Goal: Information Seeking & Learning: Learn about a topic

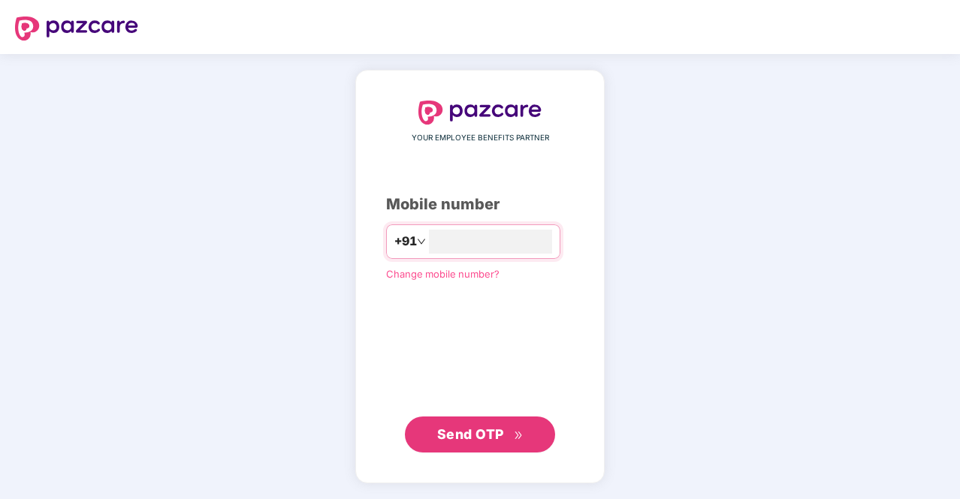
type input "**********"
click at [509, 437] on span "Send OTP" at bounding box center [480, 434] width 86 height 21
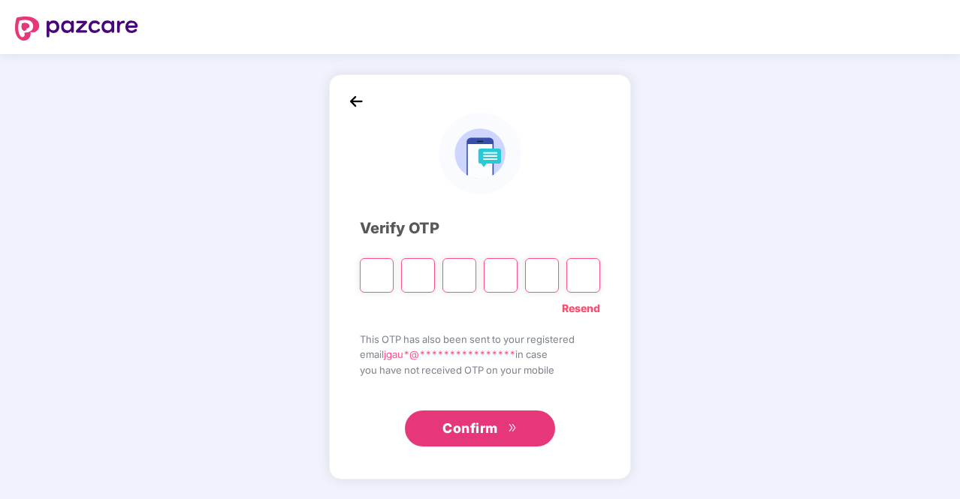
type input "*"
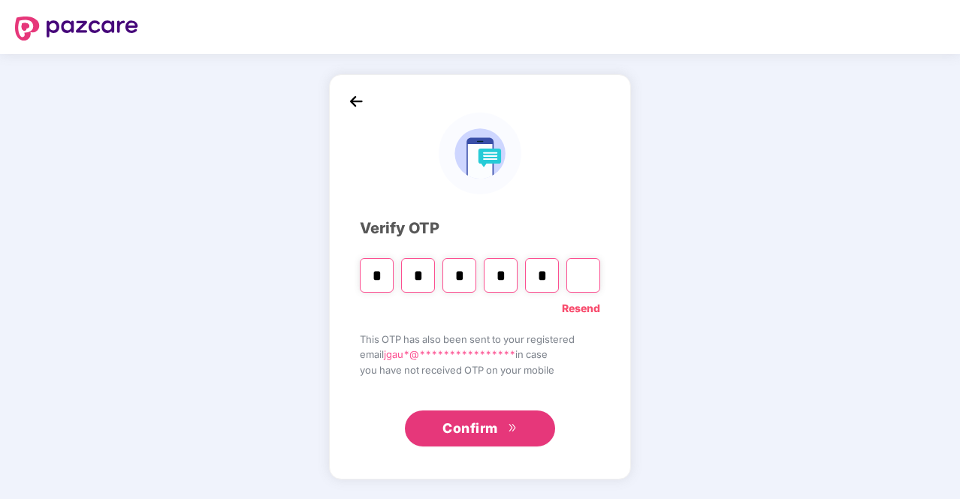
type input "*"
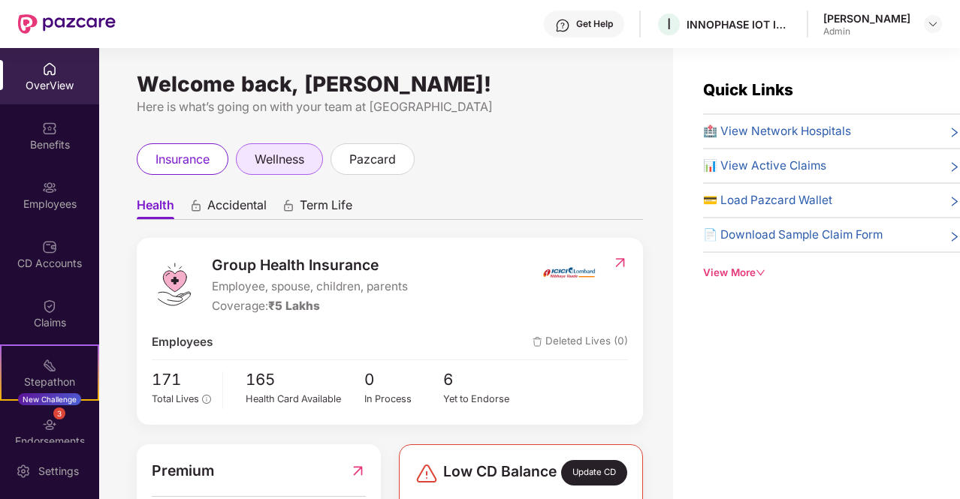
click at [272, 162] on span "wellness" at bounding box center [280, 159] width 50 height 19
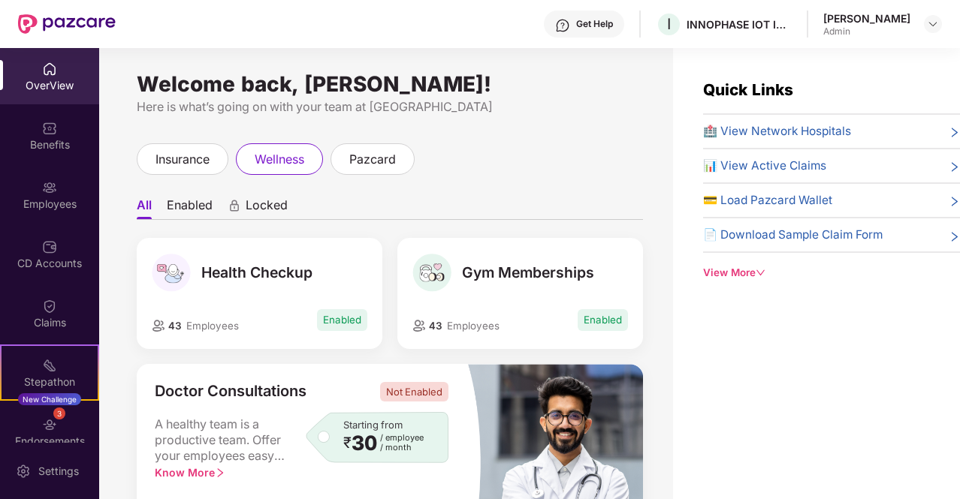
click at [193, 202] on li "Enabled" at bounding box center [190, 209] width 46 height 22
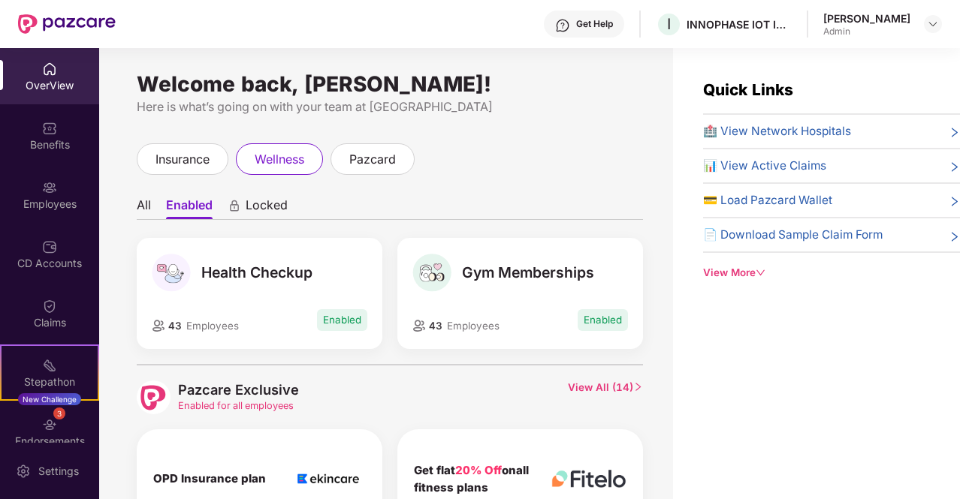
scroll to position [137, 0]
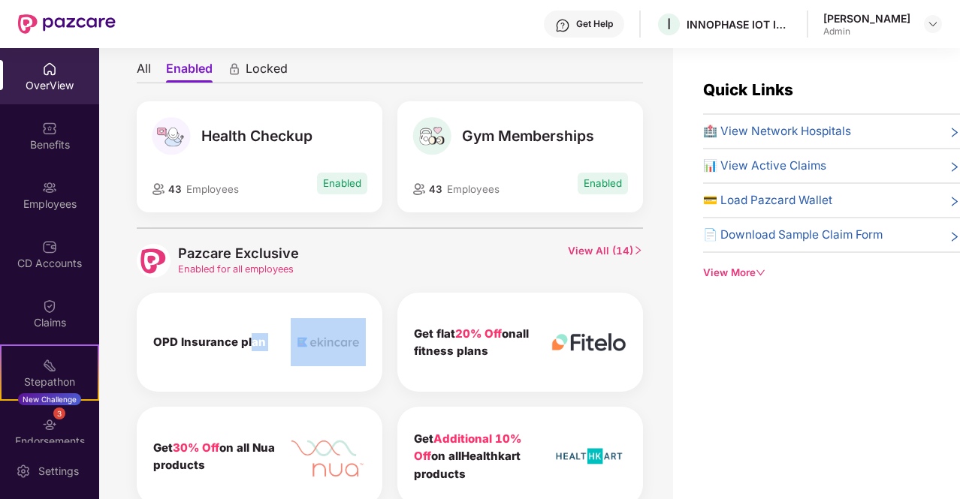
drag, startPoint x: 285, startPoint y: 342, endPoint x: 248, endPoint y: 343, distance: 36.8
click at [248, 343] on div "OPD Insurance plan" at bounding box center [260, 342] width 246 height 99
click at [248, 343] on b "OPD Insurance plan" at bounding box center [209, 342] width 113 height 14
click at [321, 343] on img at bounding box center [328, 342] width 75 height 48
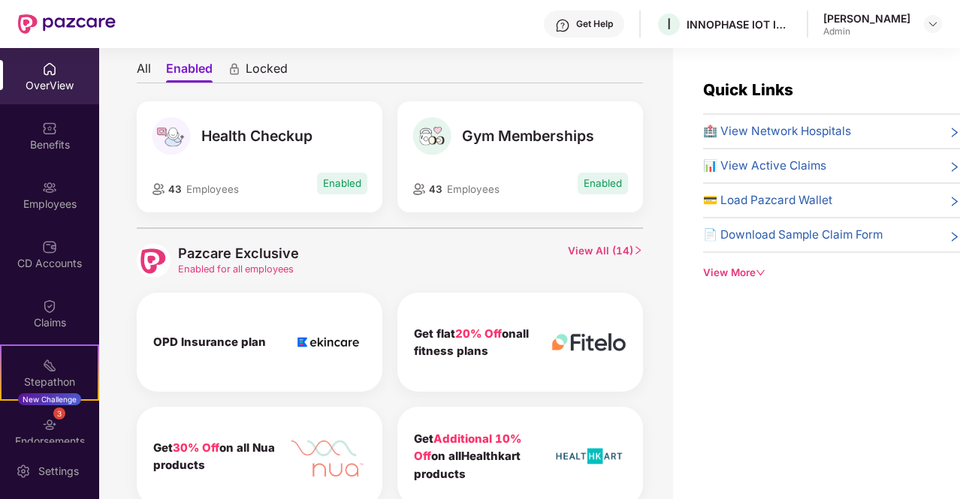
click at [321, 343] on img at bounding box center [328, 342] width 75 height 48
click at [591, 251] on span "View All ( 14 )" at bounding box center [605, 261] width 75 height 34
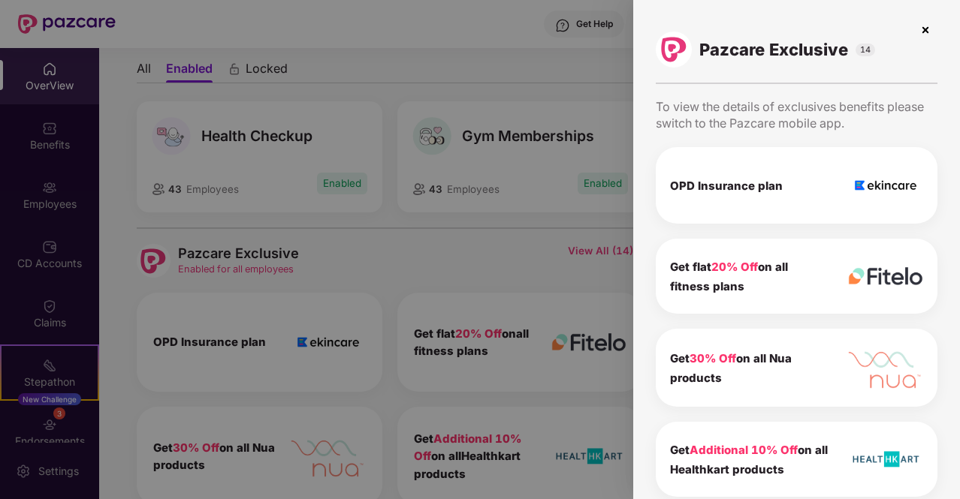
click at [868, 188] on img at bounding box center [885, 185] width 75 height 48
click at [901, 182] on img at bounding box center [885, 185] width 75 height 48
click at [901, 279] on img at bounding box center [885, 276] width 75 height 18
click at [879, 185] on img at bounding box center [885, 185] width 75 height 48
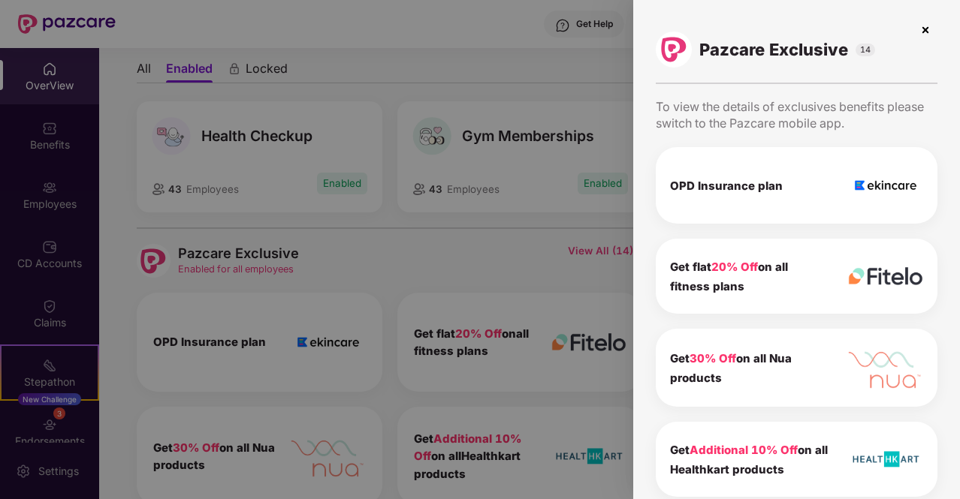
click at [879, 185] on img at bounding box center [885, 185] width 75 height 48
click at [925, 32] on img at bounding box center [925, 30] width 24 height 24
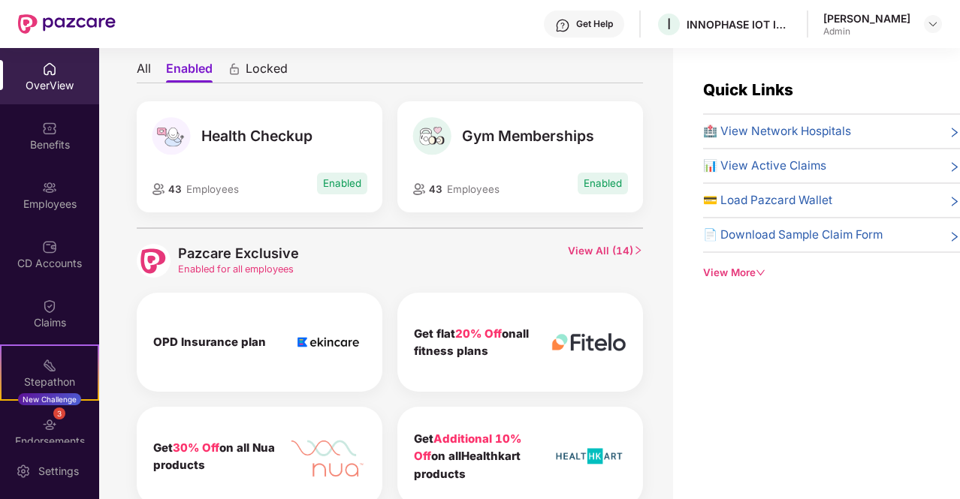
click at [520, 183] on div "43 Employees Enabled" at bounding box center [519, 184] width 215 height 27
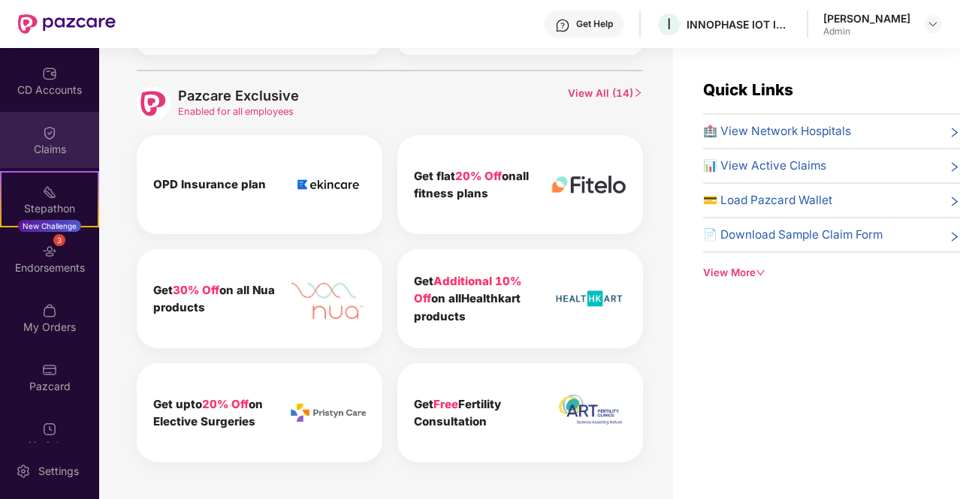
scroll to position [198, 0]
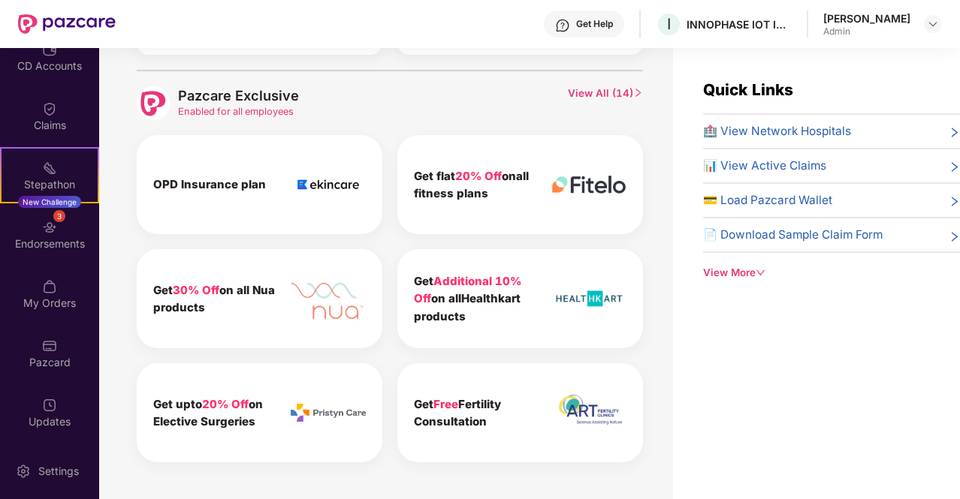
click at [328, 182] on img at bounding box center [328, 185] width 75 height 48
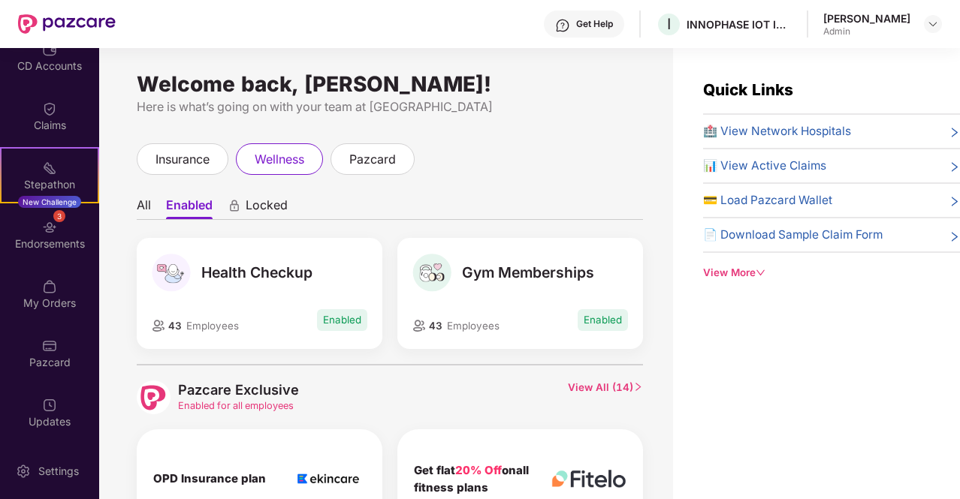
click at [604, 390] on span "View All ( 14 )" at bounding box center [605, 398] width 75 height 34
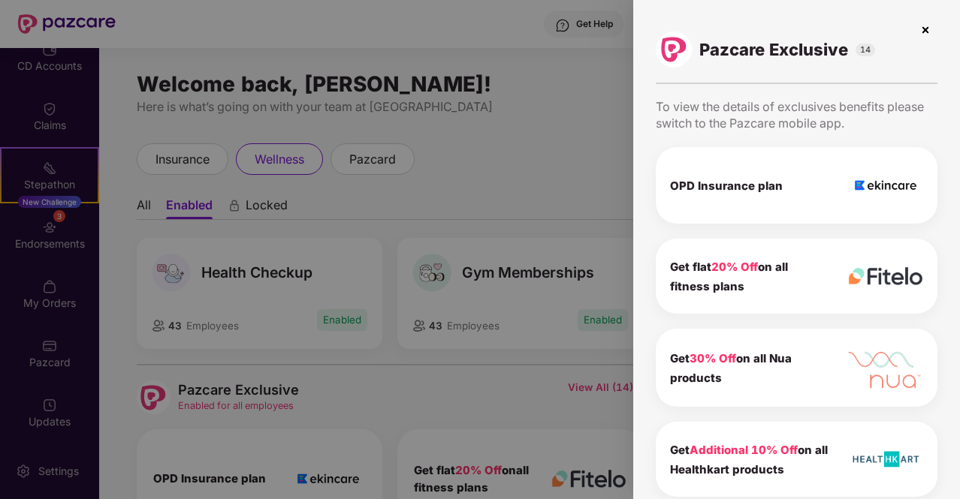
click at [900, 185] on img at bounding box center [885, 185] width 75 height 48
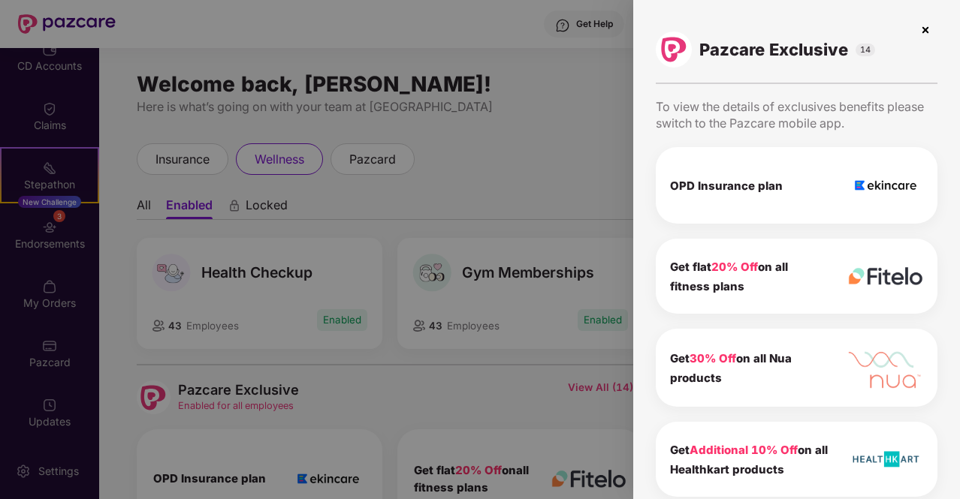
click at [900, 185] on img at bounding box center [885, 185] width 75 height 48
